Goal: Navigation & Orientation: Find specific page/section

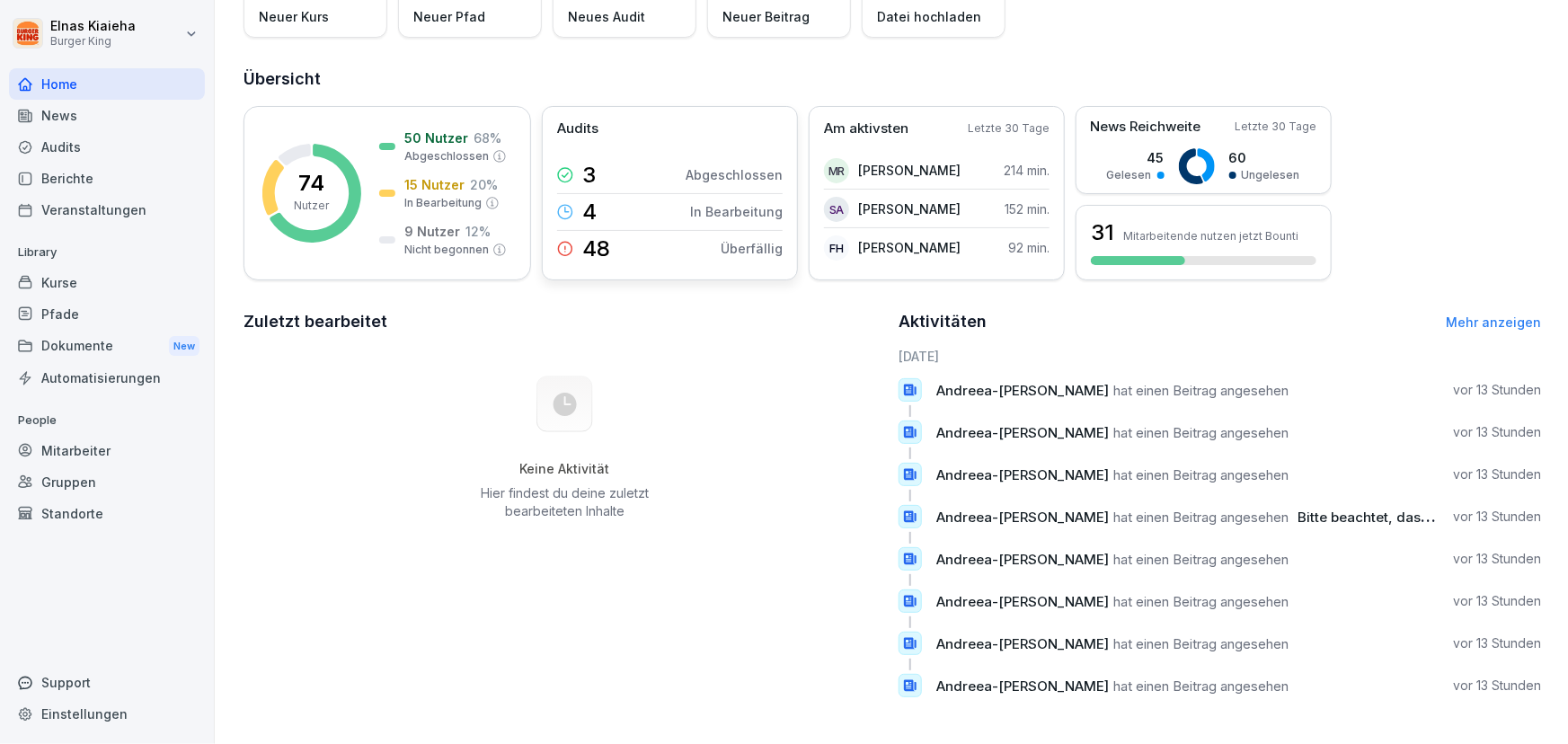
scroll to position [171, 0]
click at [63, 180] on div "Berichte" at bounding box center [107, 178] width 196 height 31
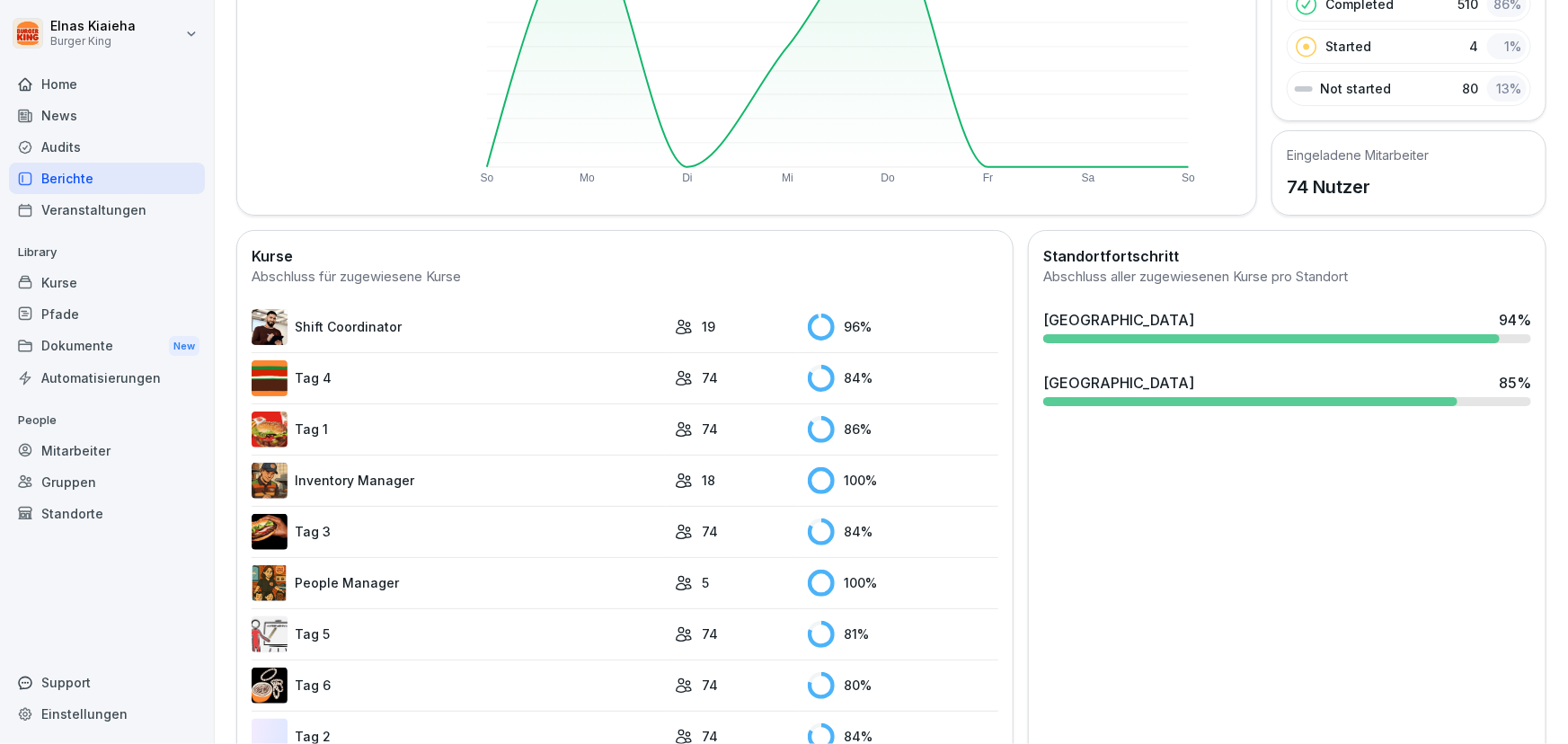
scroll to position [349, 0]
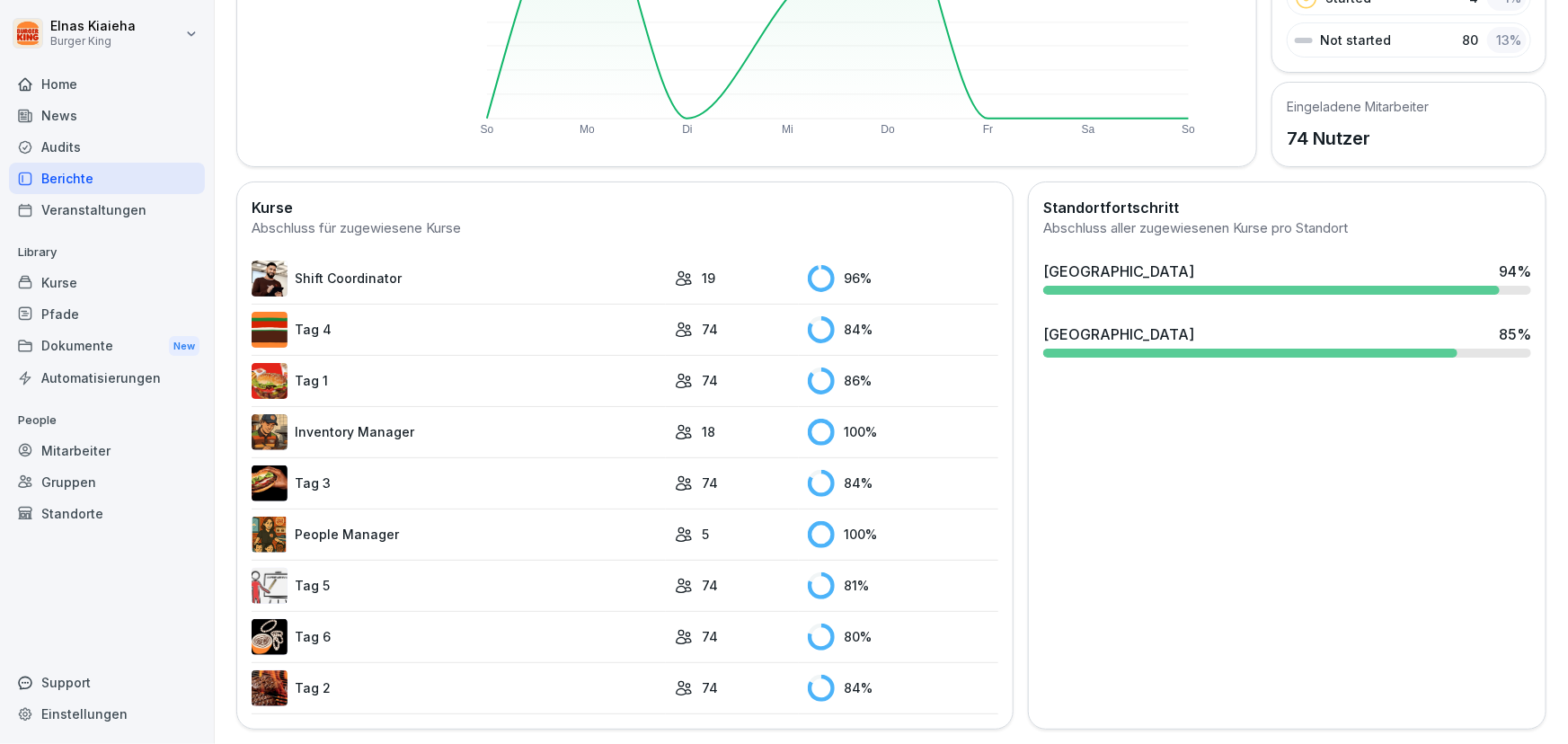
click at [320, 573] on link "Tag 5" at bounding box center [459, 586] width 414 height 36
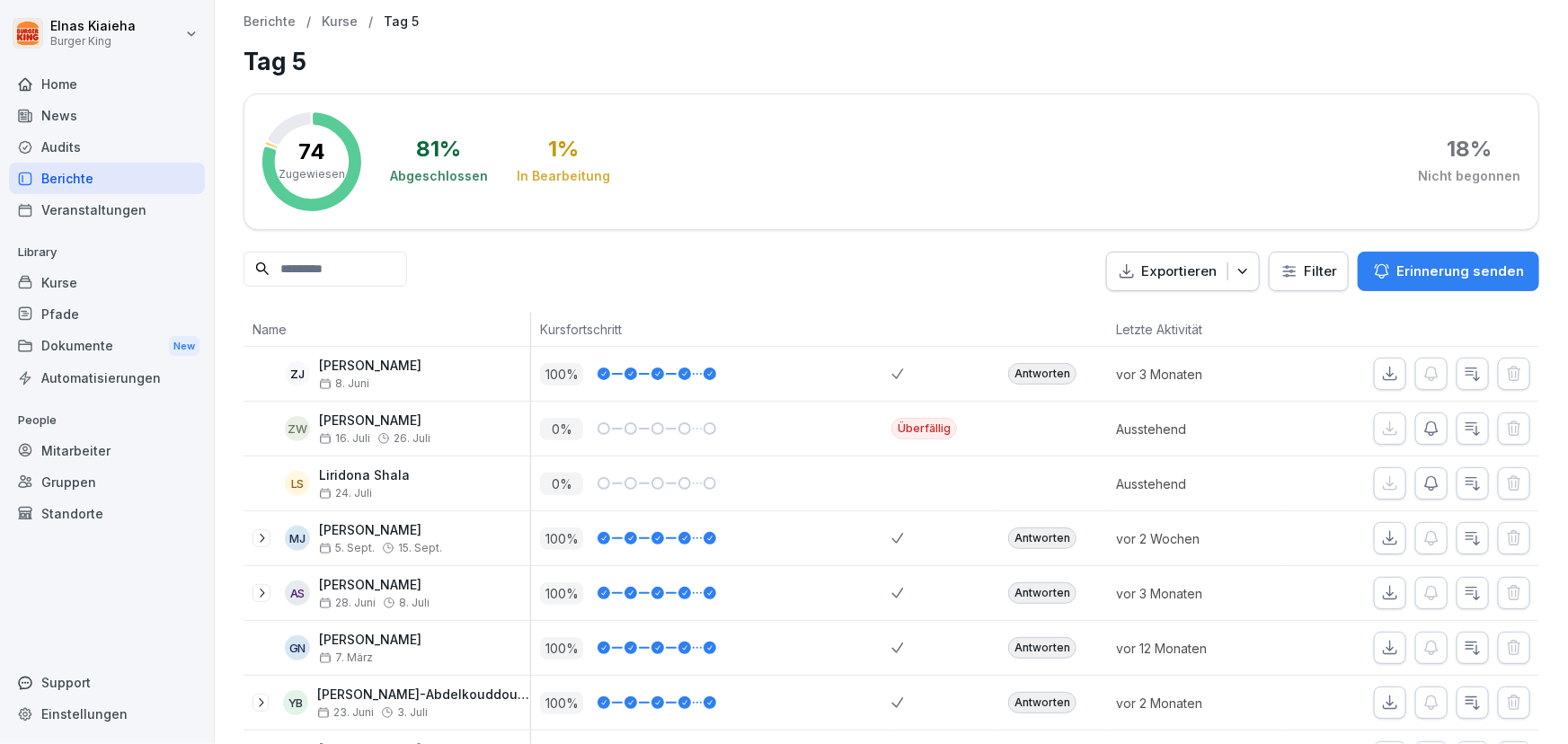
click at [1279, 274] on html "Elnas Kiaieha Burger King Home News Audits Berichte Veranstaltungen Library Kur…" at bounding box center [784, 372] width 1568 height 744
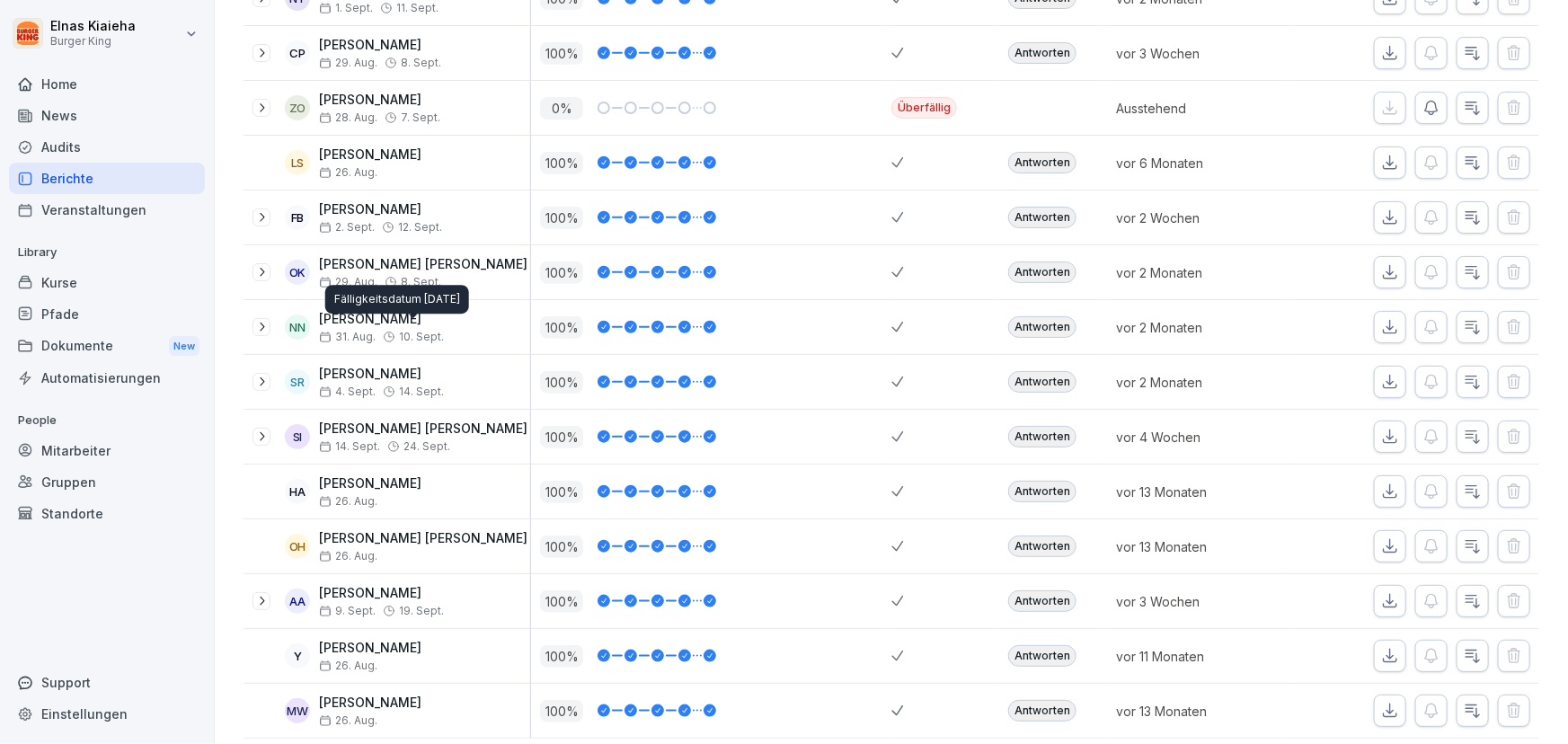
scroll to position [735, 0]
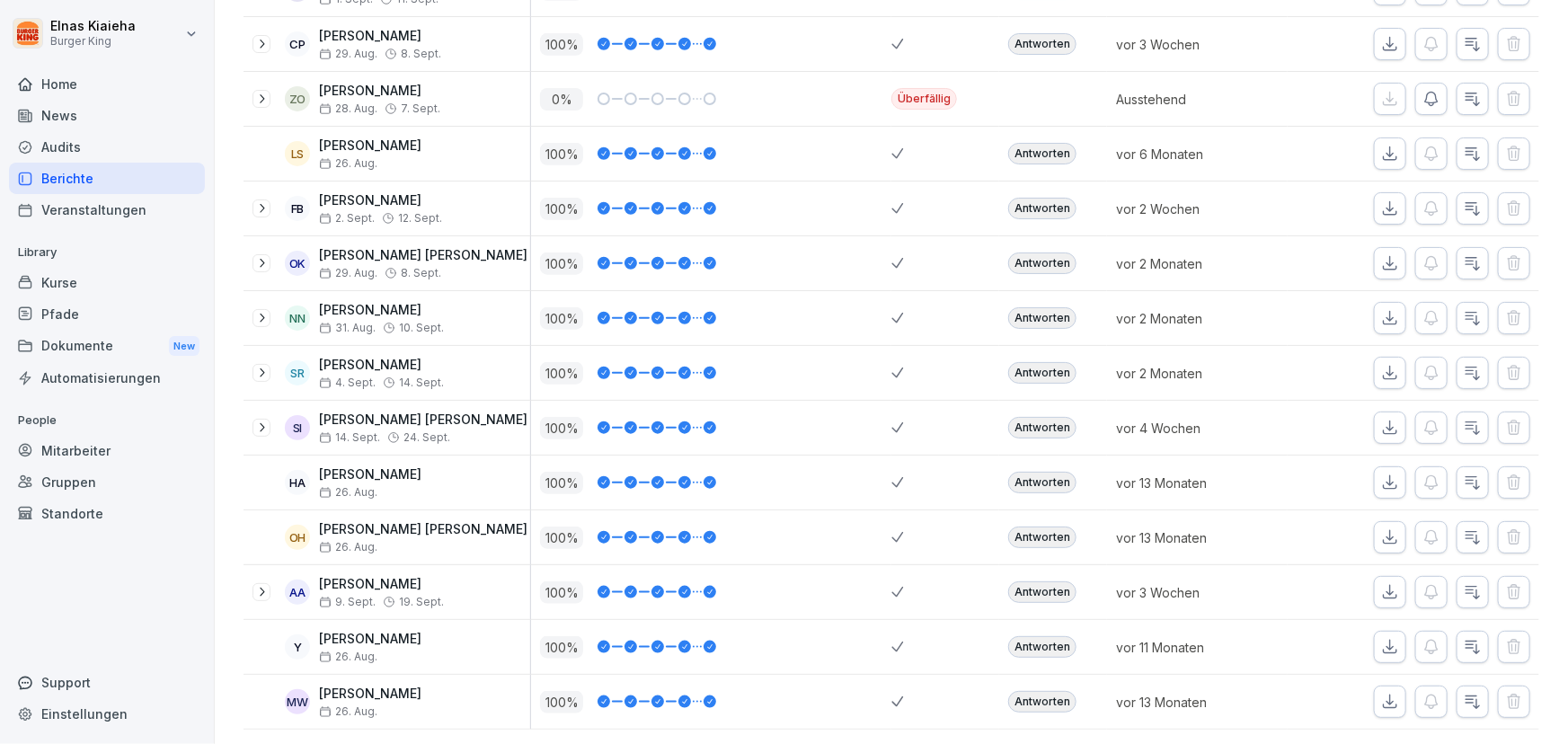
click at [86, 348] on div "Dokumente New" at bounding box center [107, 346] width 196 height 33
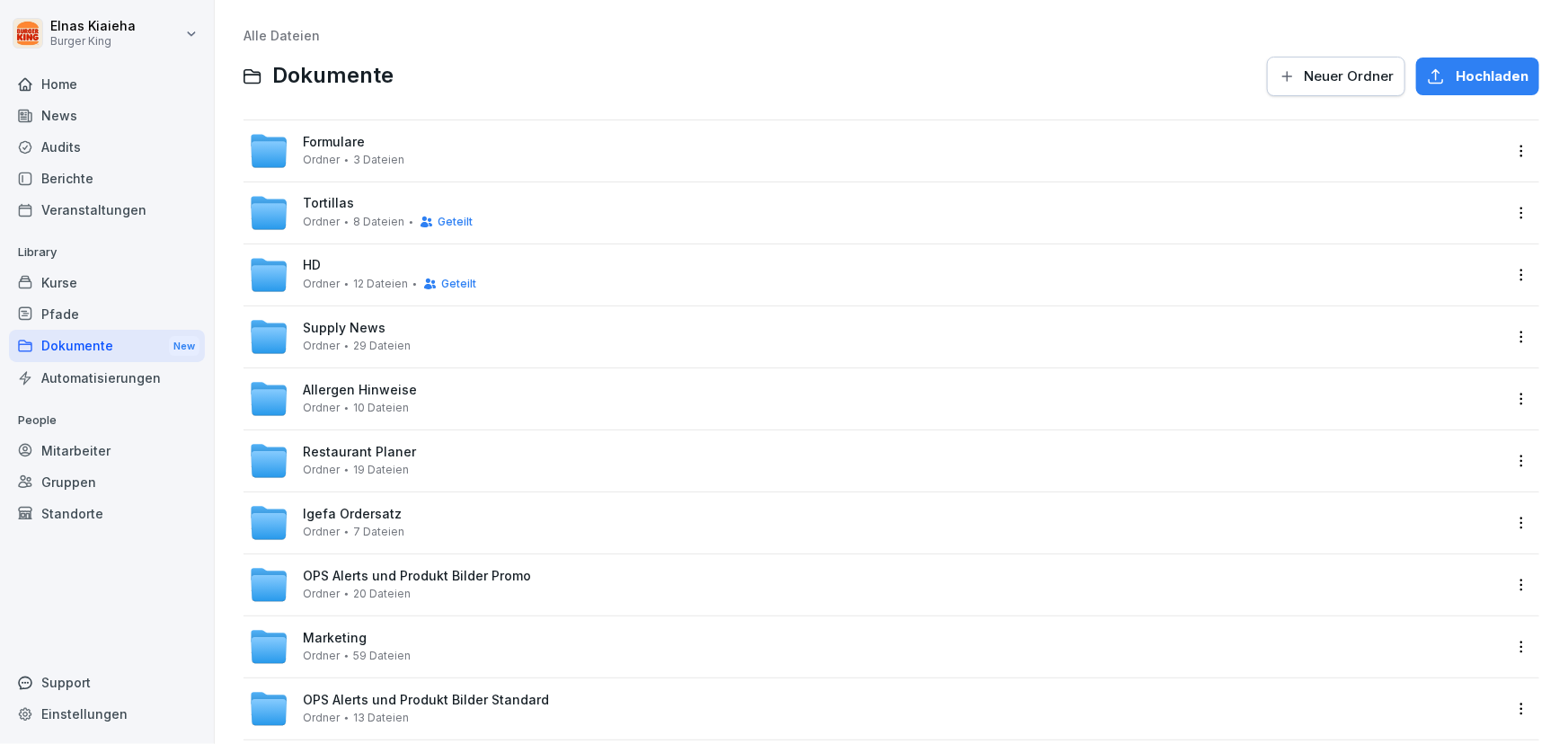
click at [321, 199] on span "Tortillas" at bounding box center [328, 203] width 51 height 15
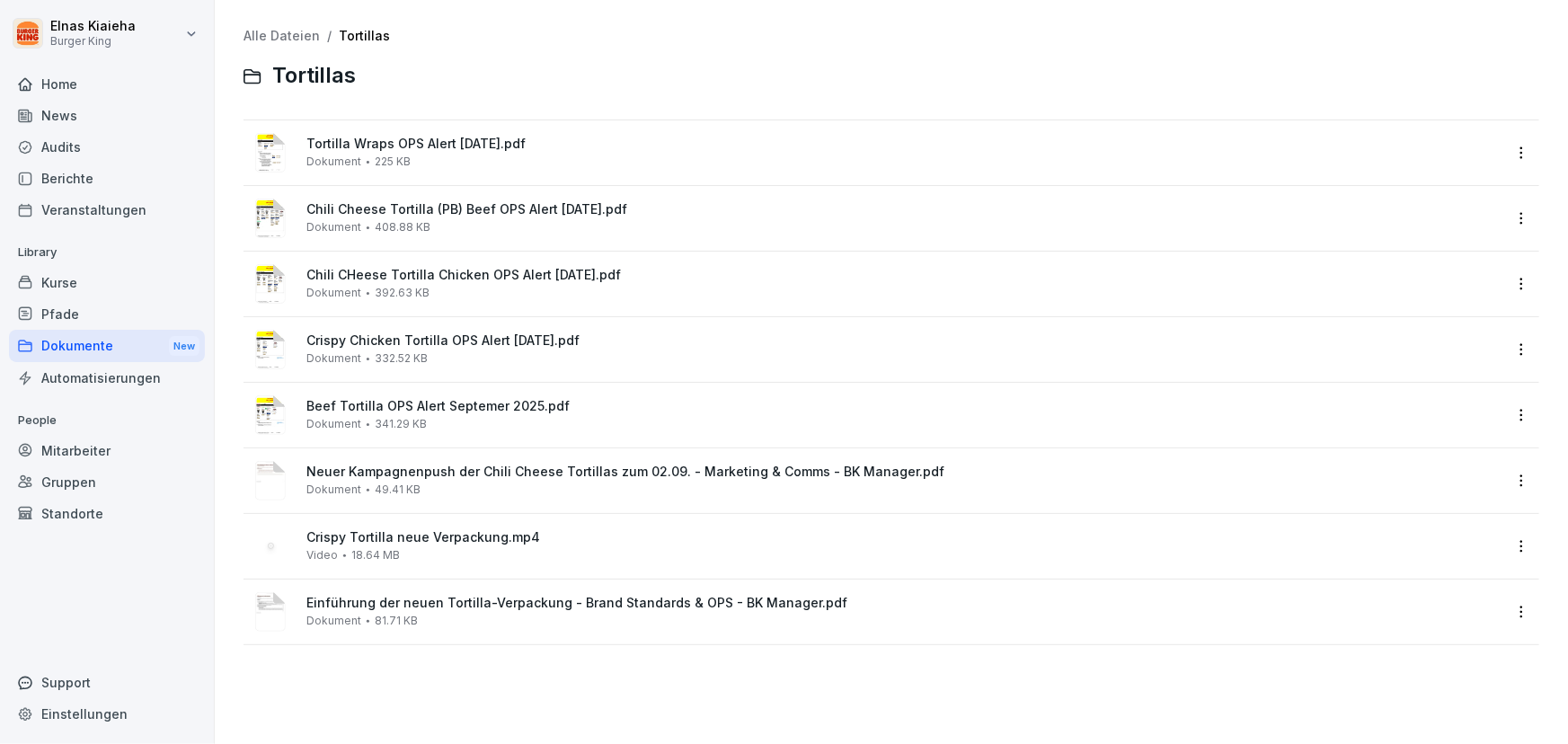
click at [352, 149] on span "Tortilla Wraps OPS Alert September 2025.pdf" at bounding box center [904, 144] width 1195 height 15
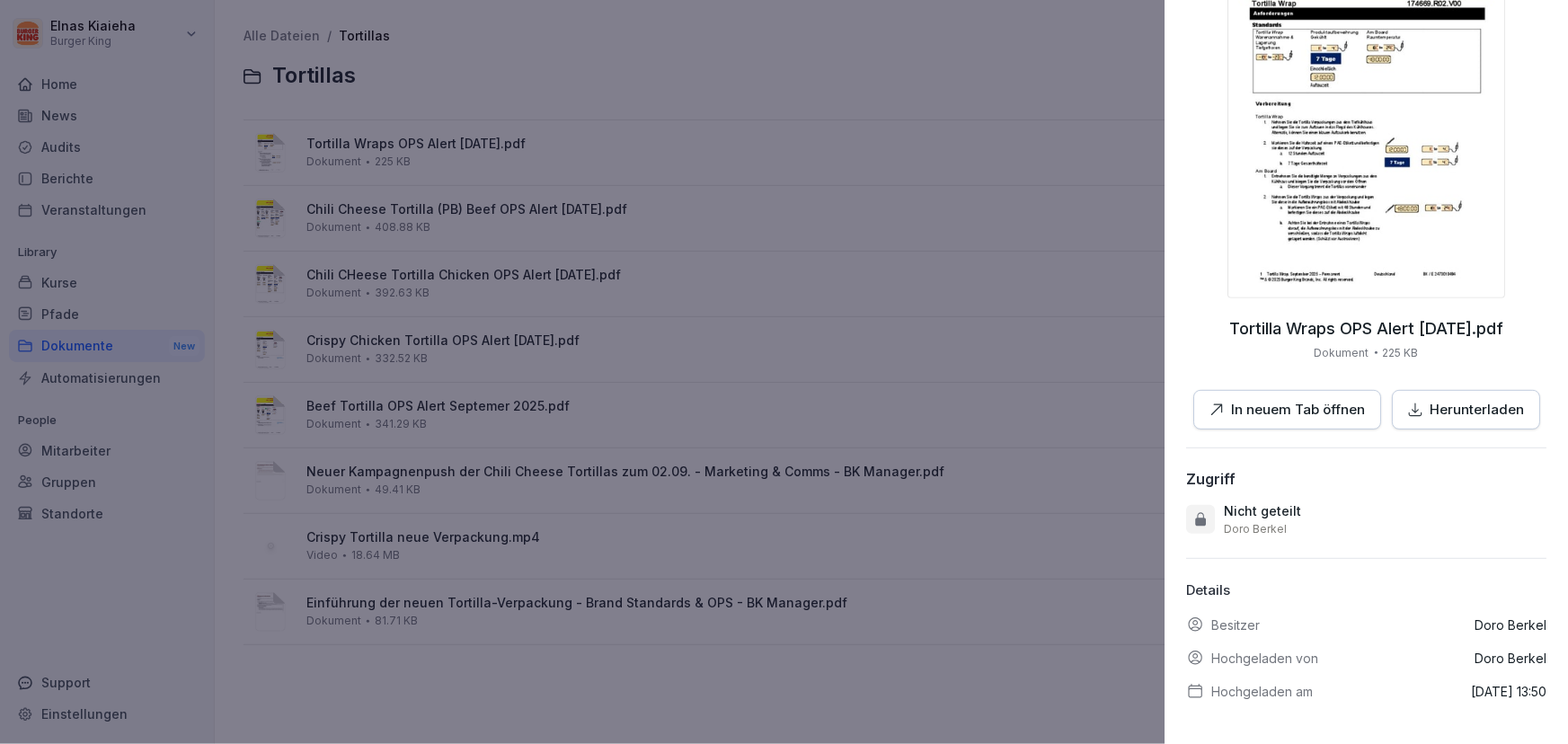
scroll to position [164, 0]
click at [80, 440] on div at bounding box center [784, 372] width 1568 height 744
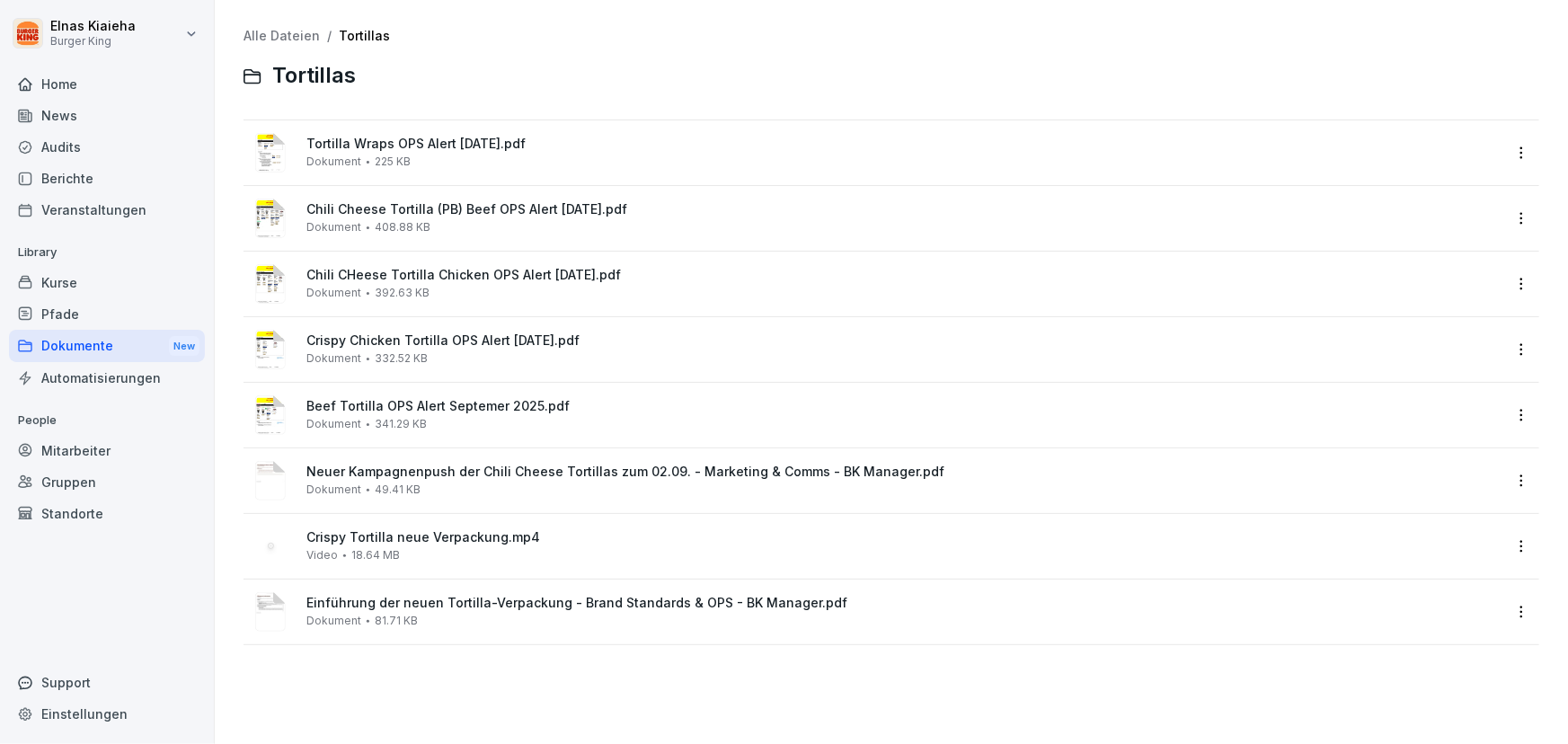
click at [81, 457] on div "Mitarbeiter" at bounding box center [107, 450] width 196 height 31
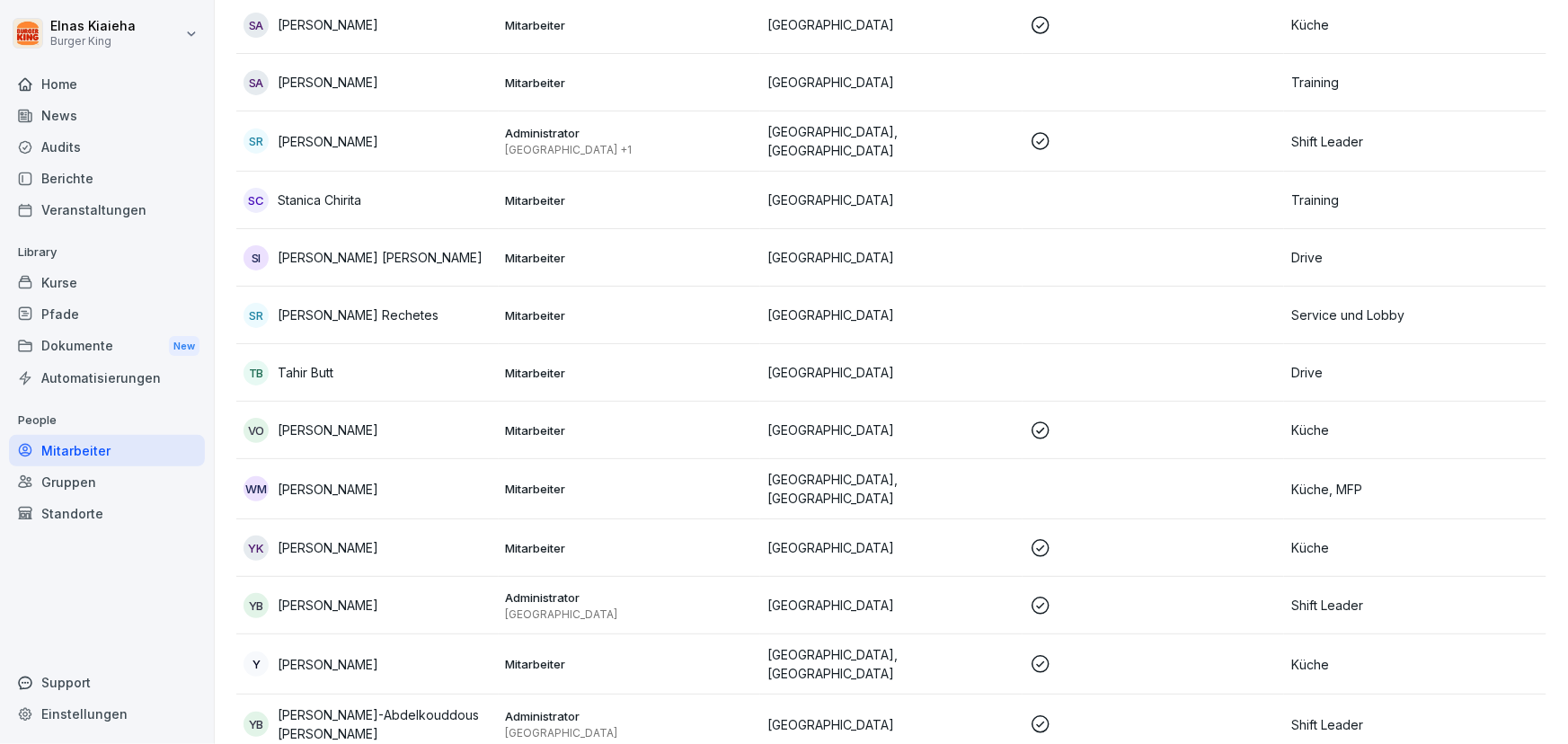
scroll to position [3496, 0]
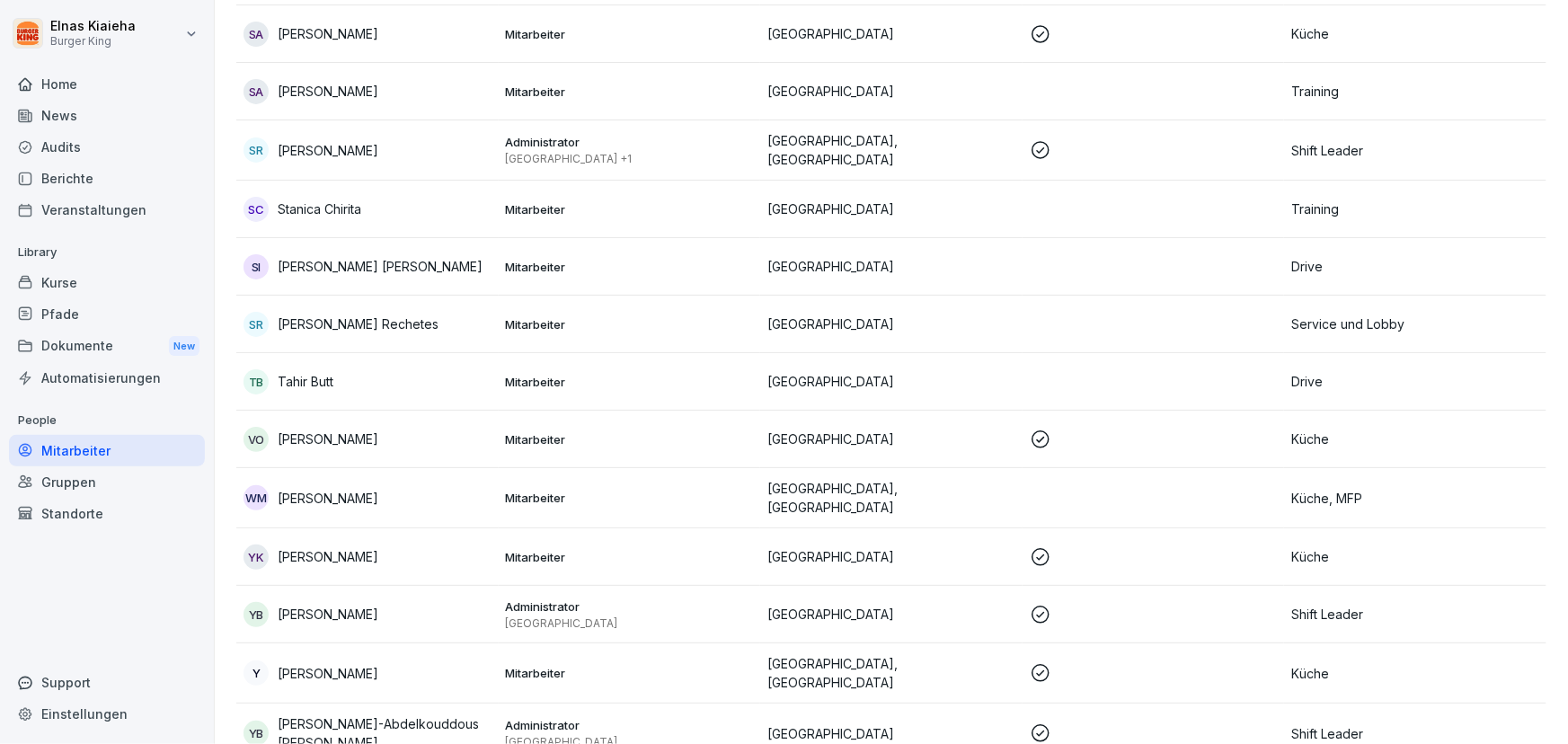
click at [90, 511] on div "Standorte" at bounding box center [107, 512] width 196 height 31
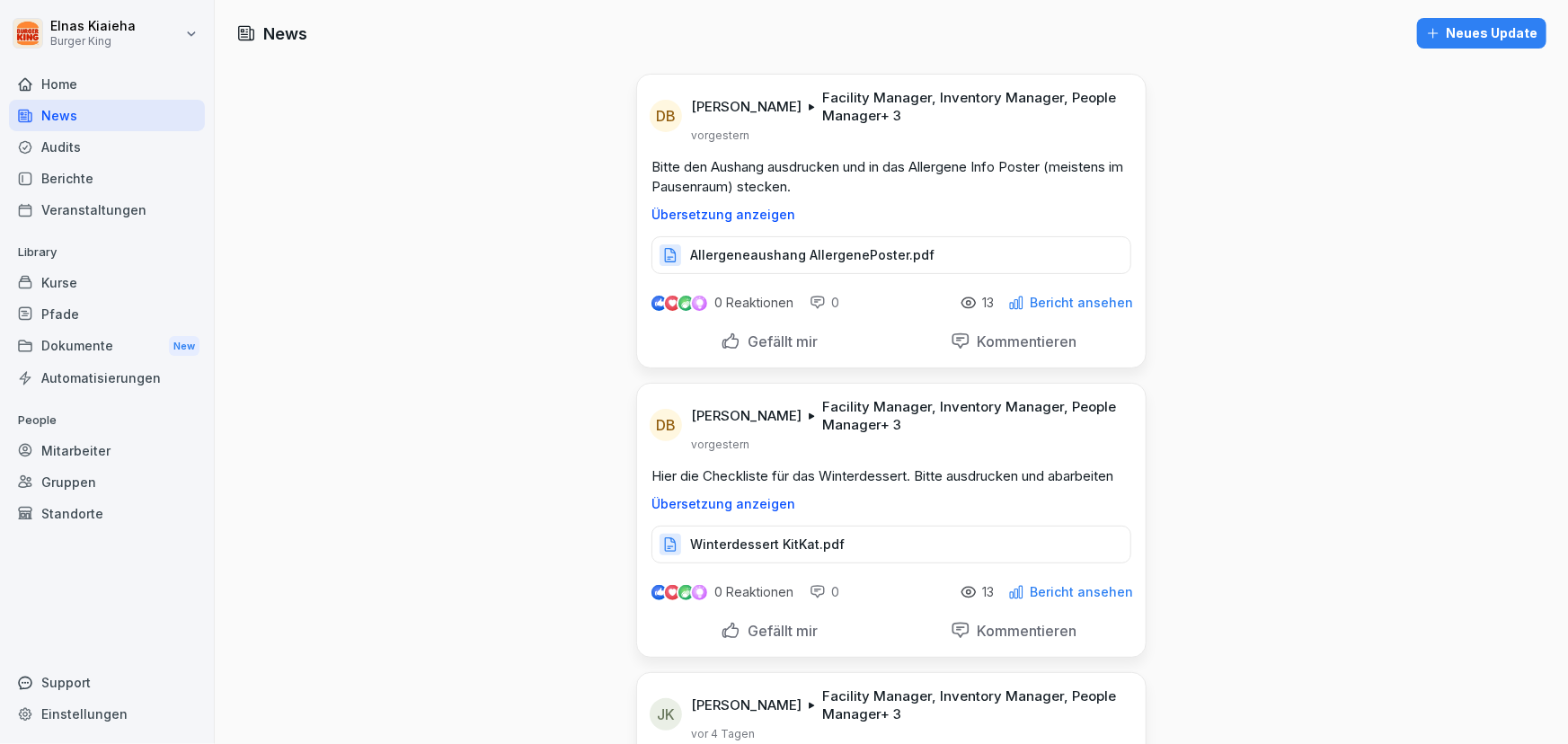
scroll to position [6941, 0]
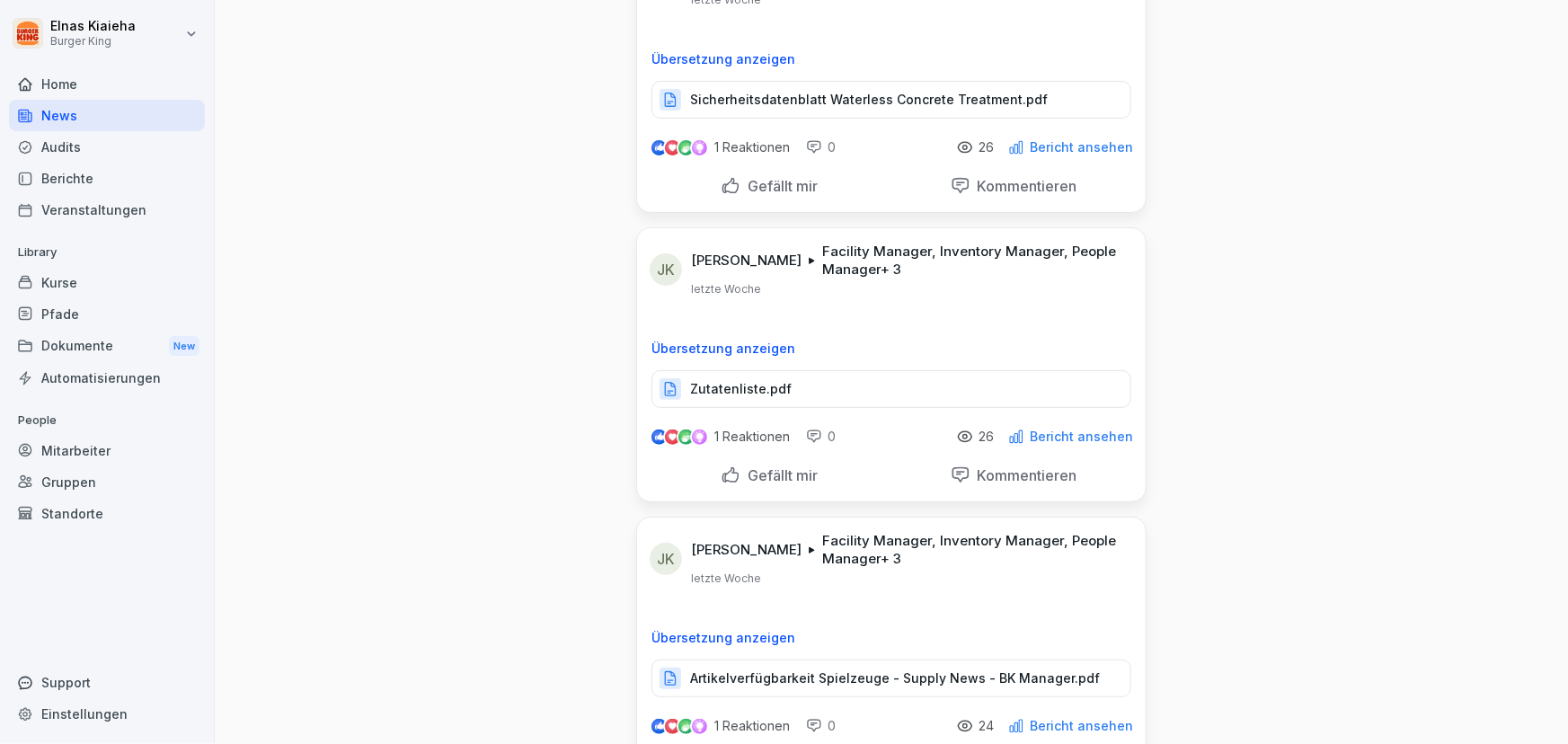
click at [706, 380] on p "Zutatenliste.pdf" at bounding box center [740, 389] width 101 height 18
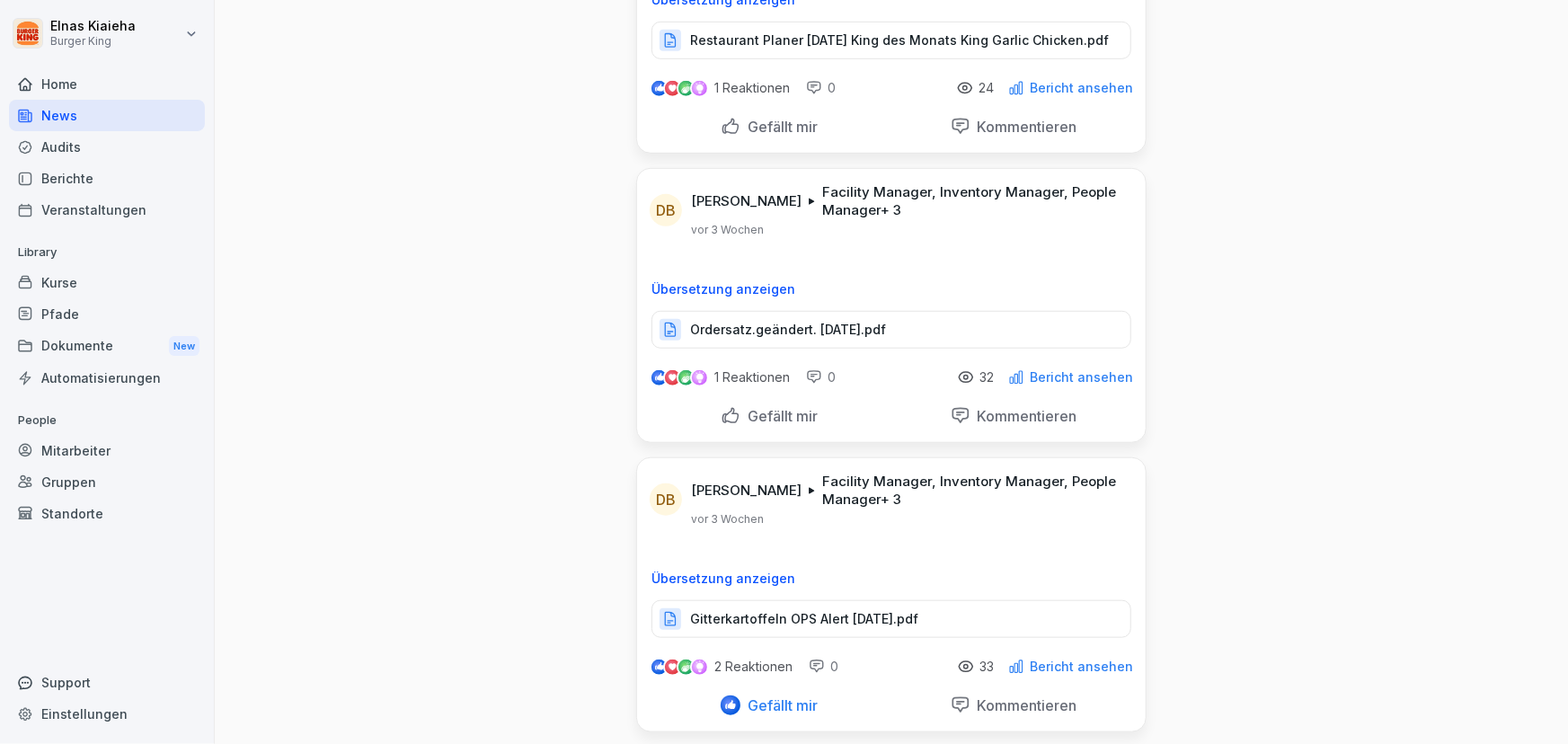
scroll to position [14372, 0]
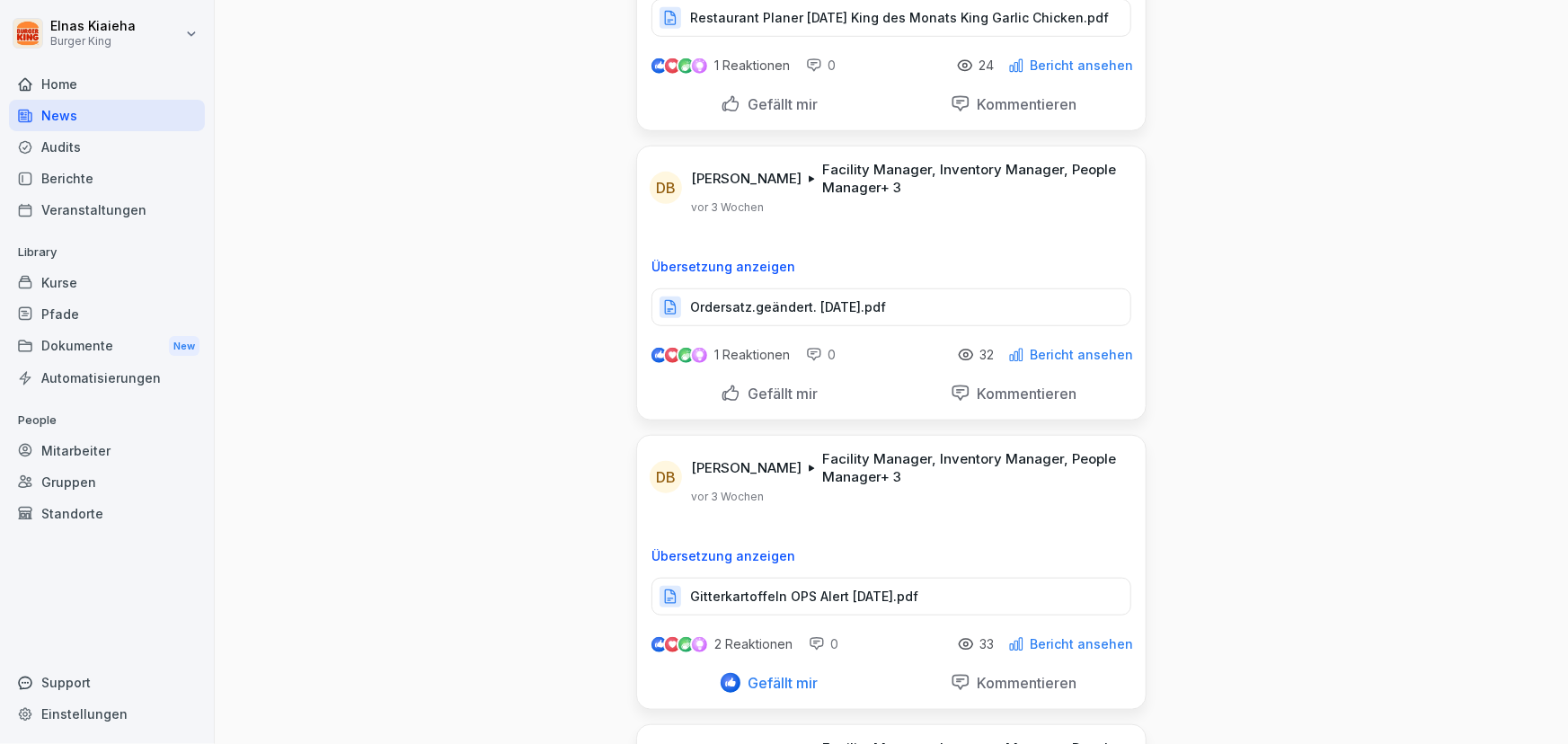
click at [108, 182] on div "Berichte" at bounding box center [107, 178] width 196 height 31
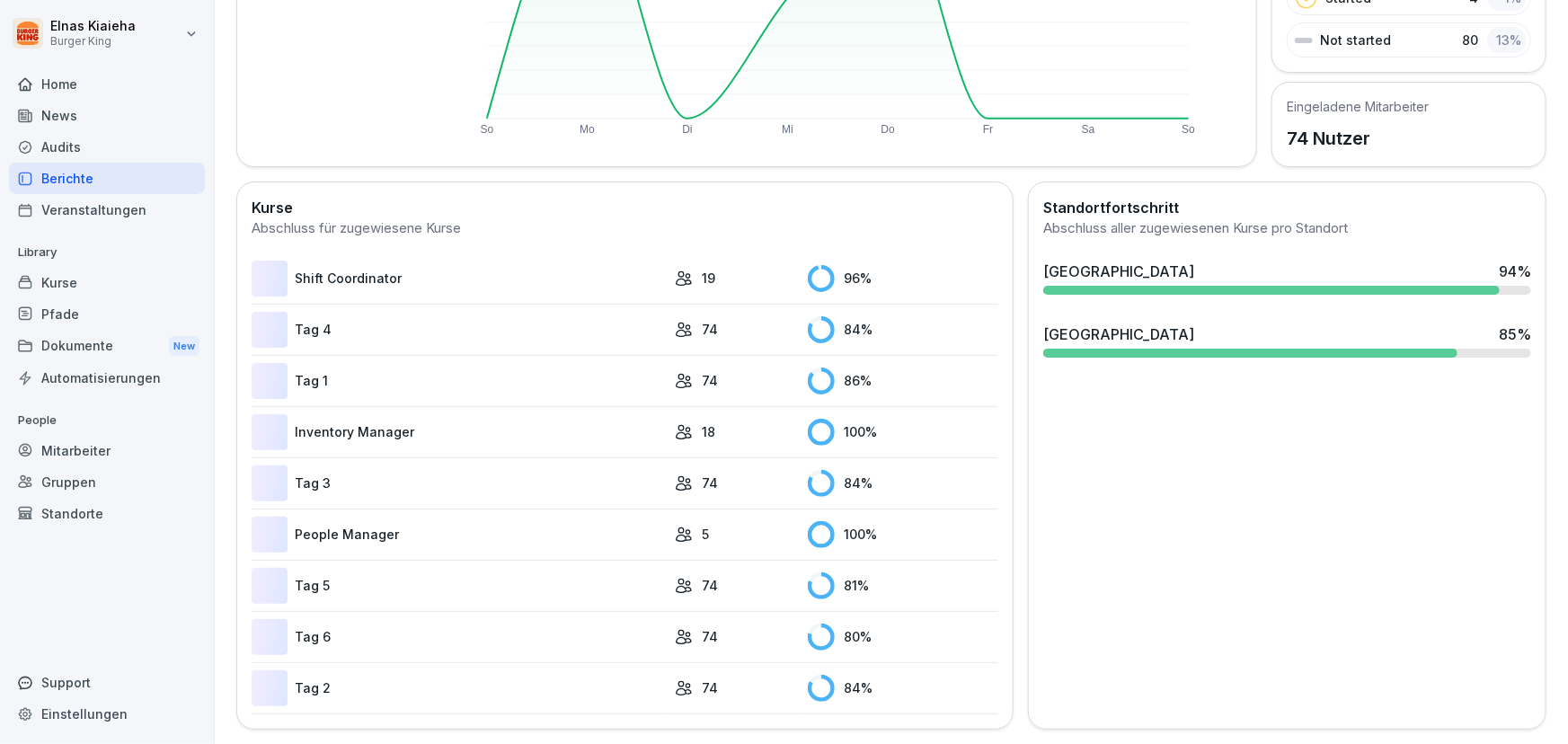
scroll to position [110, 0]
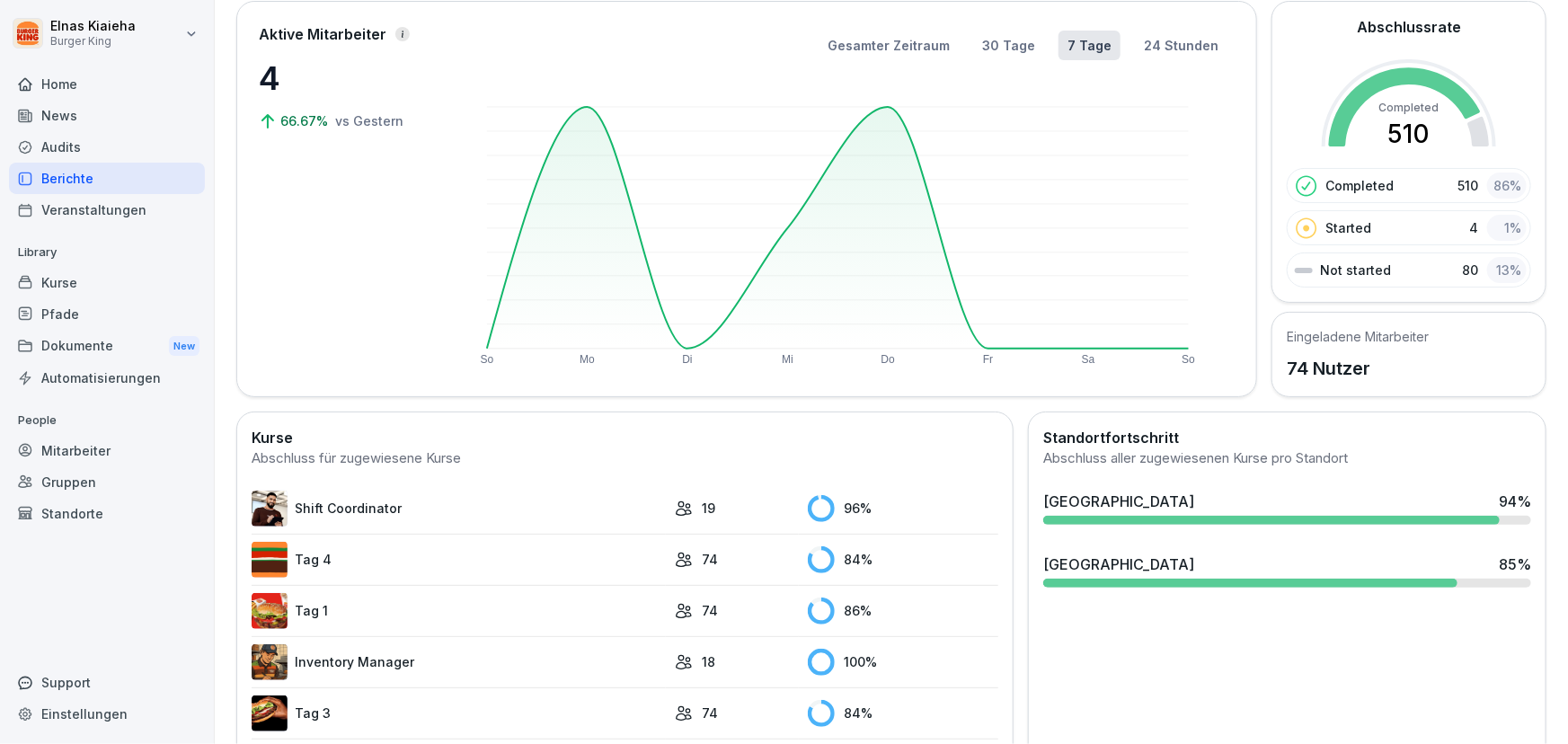
click at [108, 182] on div "Berichte" at bounding box center [107, 178] width 196 height 31
click at [1168, 45] on button "24 Stunden" at bounding box center [1181, 44] width 87 height 27
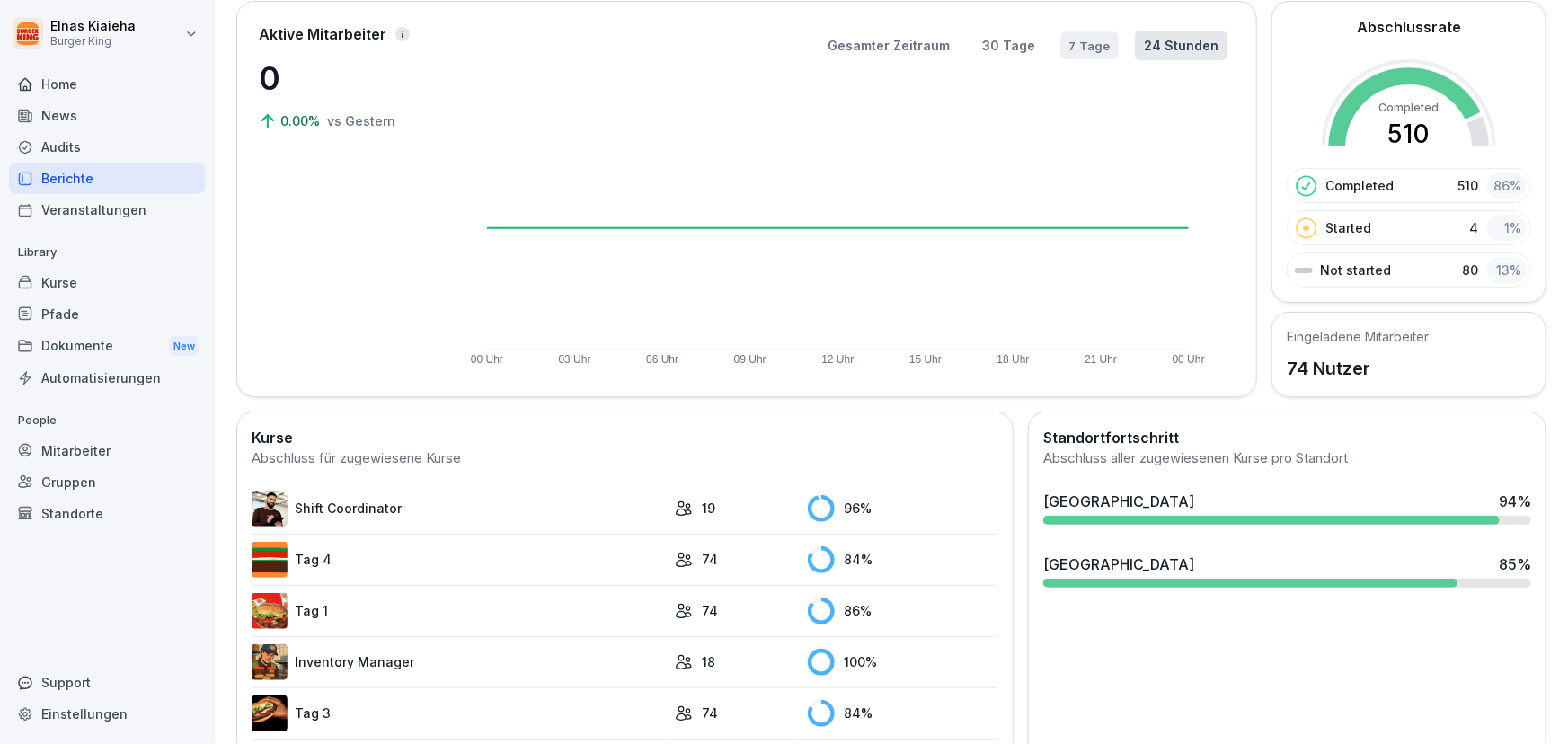
click at [1085, 43] on button "7 Tage" at bounding box center [1089, 44] width 59 height 27
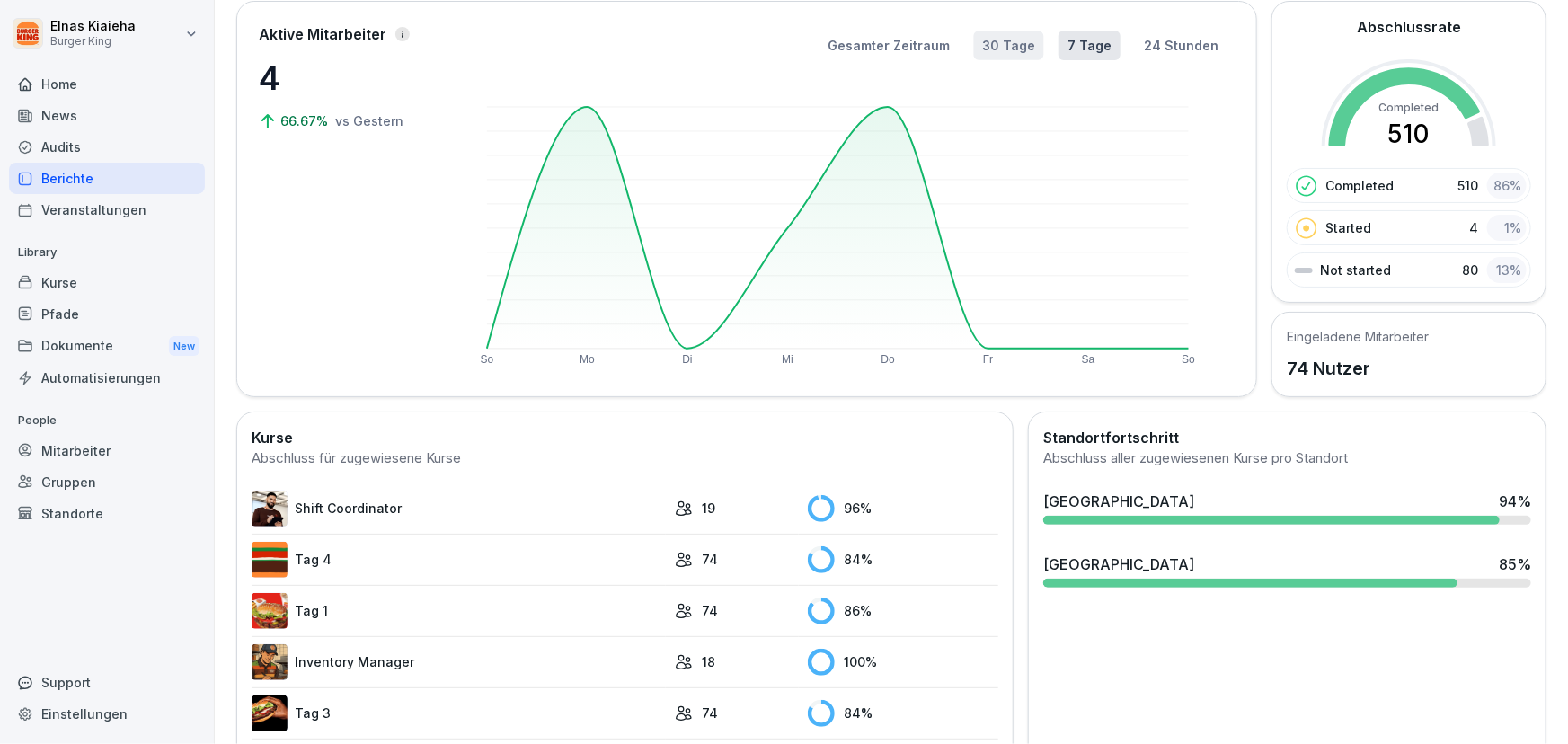
click at [997, 38] on button "30 Tage" at bounding box center [1008, 44] width 70 height 29
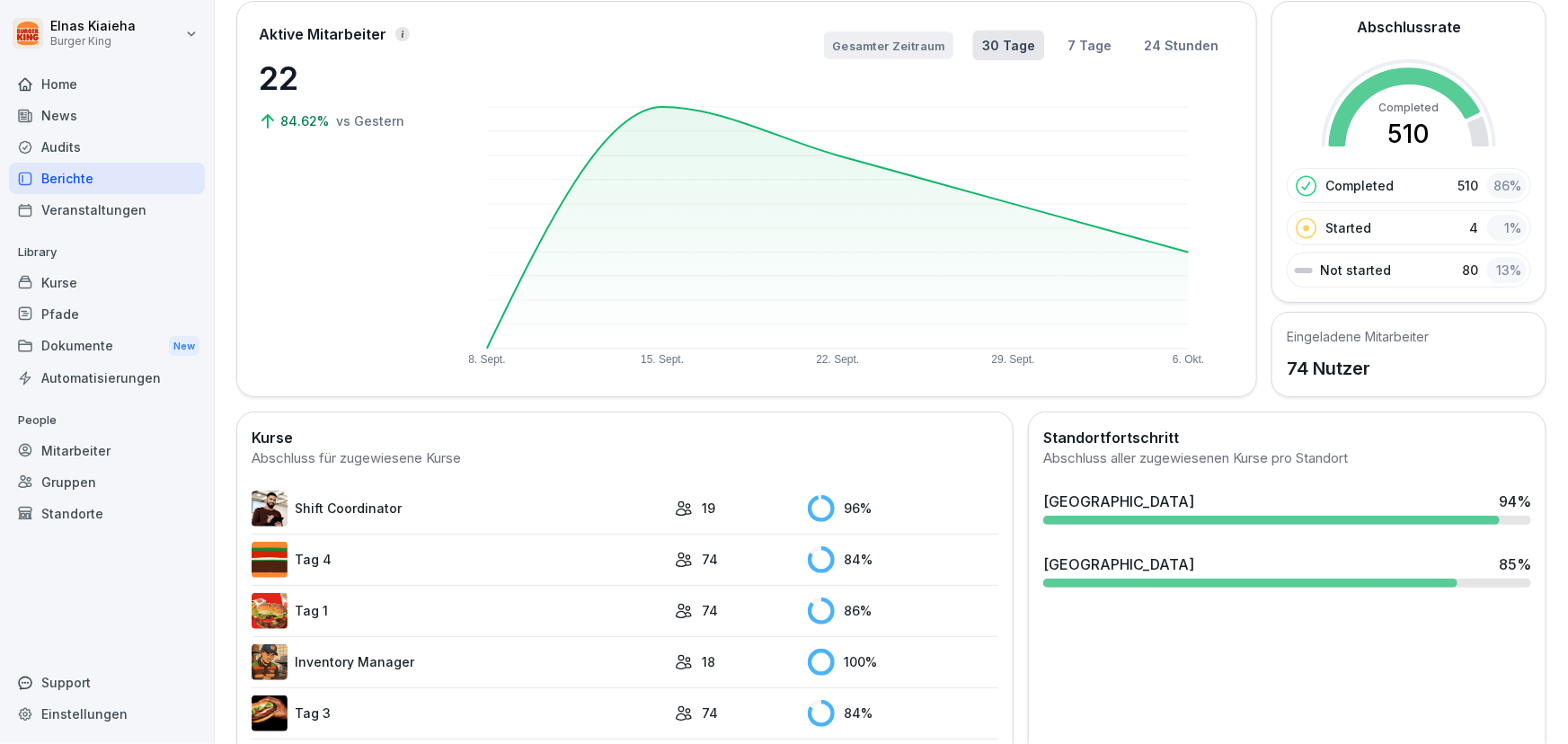
click at [911, 46] on button "Gesamter Zeitraum" at bounding box center [888, 44] width 130 height 27
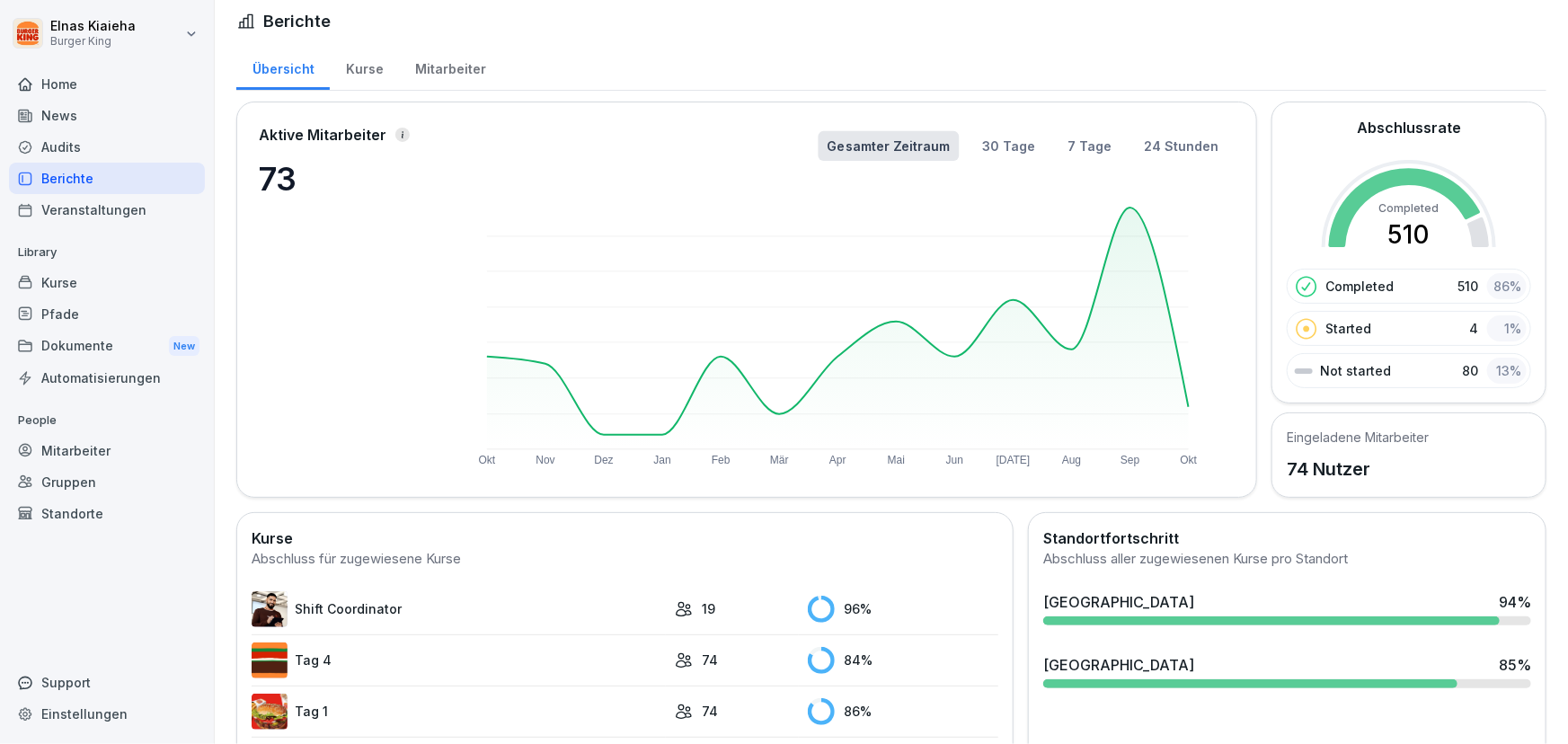
scroll to position [0, 0]
